Goal: Navigation & Orientation: Find specific page/section

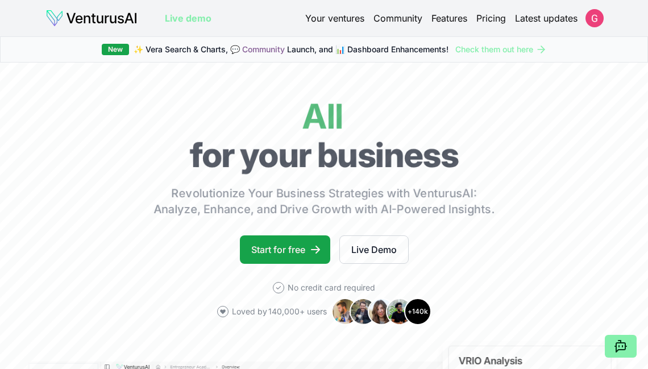
click at [287, 236] on link "Start for free" at bounding box center [285, 249] width 90 height 28
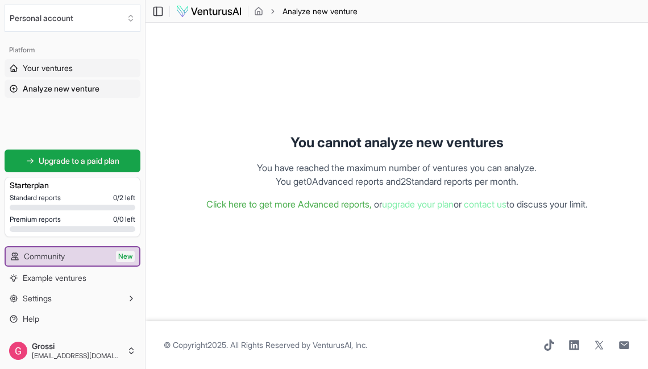
click at [74, 67] on link "Your ventures" at bounding box center [73, 68] width 136 height 18
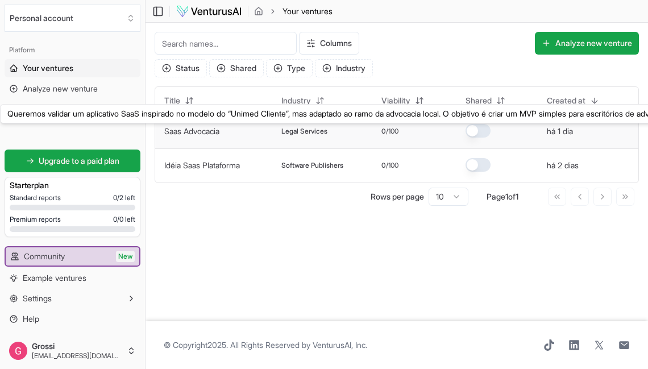
click at [201, 135] on link "Saas Advocacia" at bounding box center [191, 131] width 55 height 10
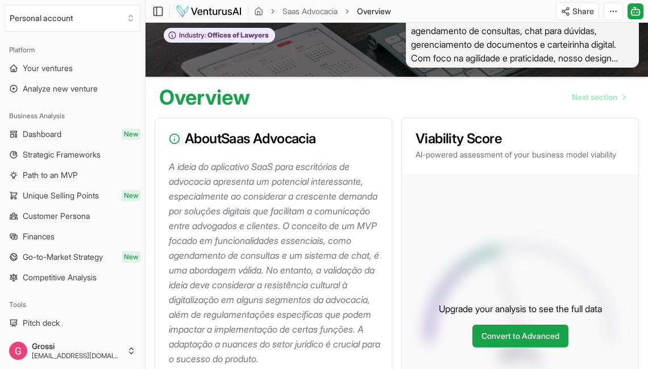
scroll to position [56, 0]
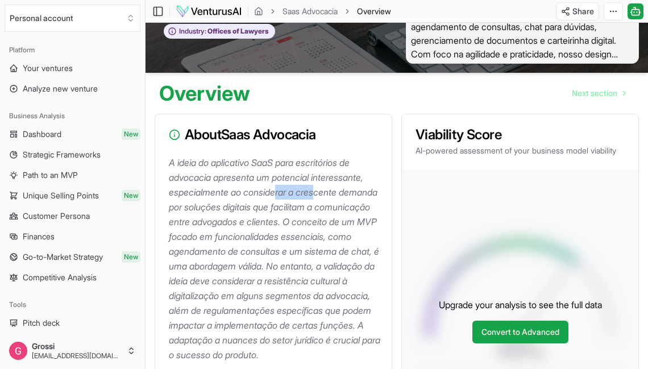
drag, startPoint x: 280, startPoint y: 198, endPoint x: 322, endPoint y: 192, distance: 42.1
click at [322, 192] on p "A ideia do aplicativo SaaS para escritórios de advocacia apresenta um potencial…" at bounding box center [276, 258] width 214 height 207
click at [330, 168] on p "A ideia do aplicativo SaaS para escritórios de advocacia apresenta um potencial…" at bounding box center [276, 258] width 214 height 207
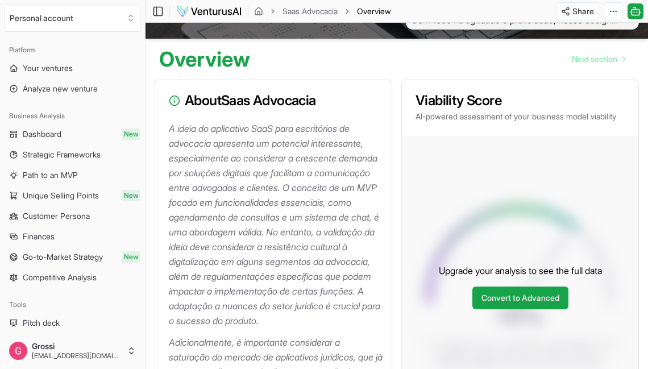
scroll to position [90, 0]
